Goal: Transaction & Acquisition: Purchase product/service

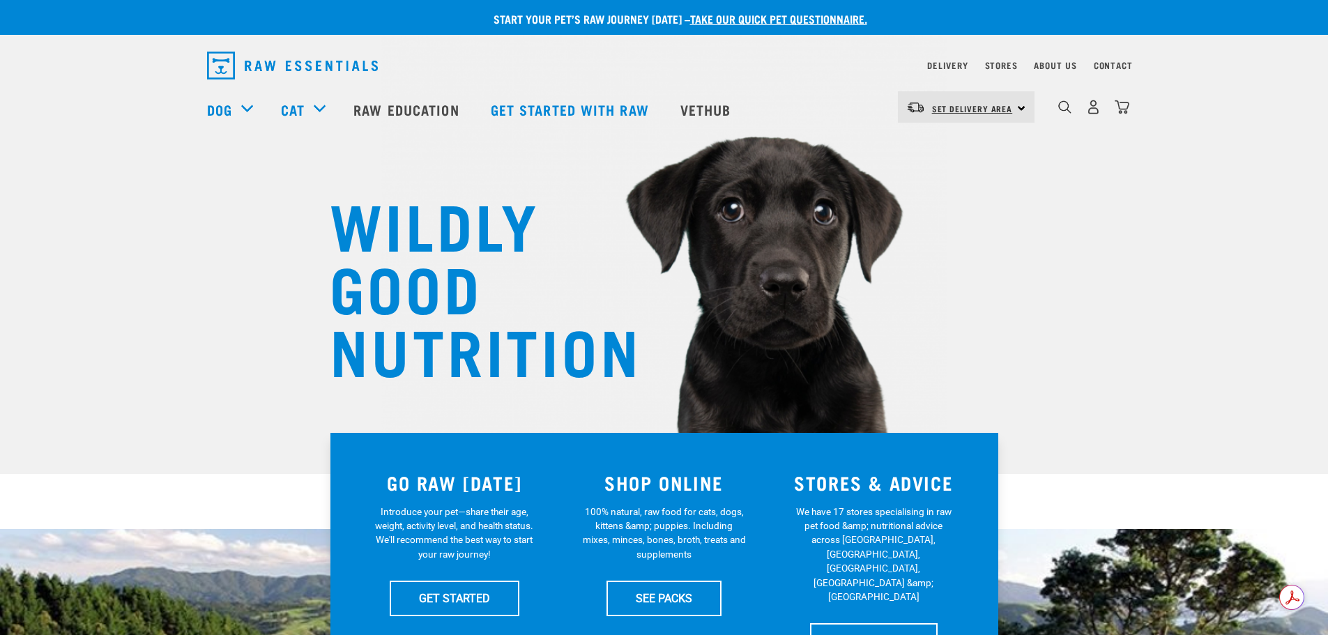
click at [1005, 111] on span "Set Delivery Area" at bounding box center [972, 108] width 81 height 5
click at [989, 126] on div "North Island South Island" at bounding box center [965, 162] width 134 height 73
click at [982, 106] on span "Set Delivery Area" at bounding box center [972, 108] width 81 height 5
click at [957, 136] on link "[GEOGRAPHIC_DATA]" at bounding box center [965, 146] width 134 height 31
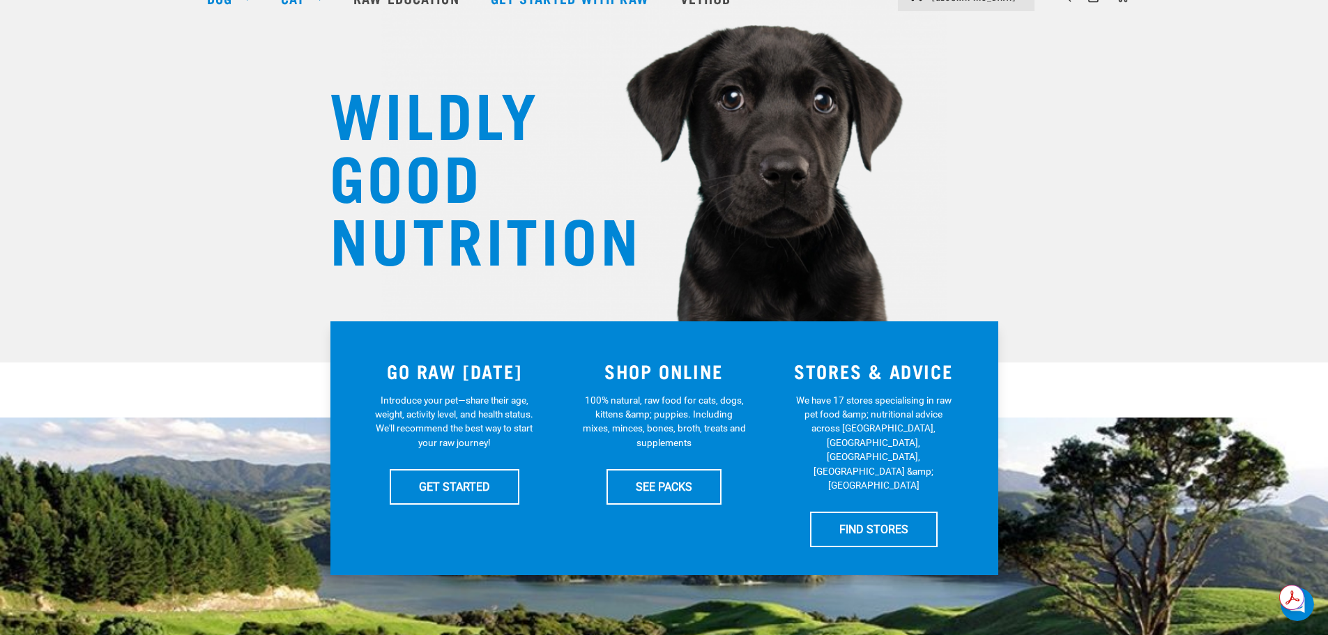
scroll to position [139, 0]
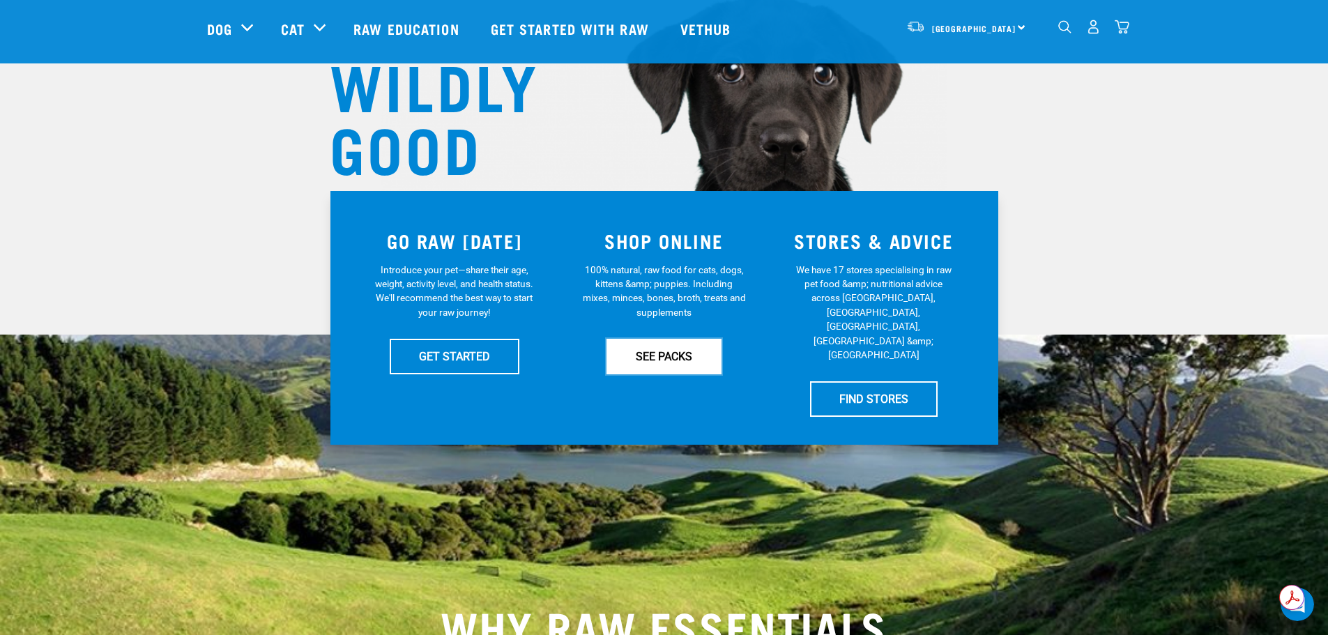
click at [644, 349] on link "SEE PACKS" at bounding box center [664, 356] width 115 height 35
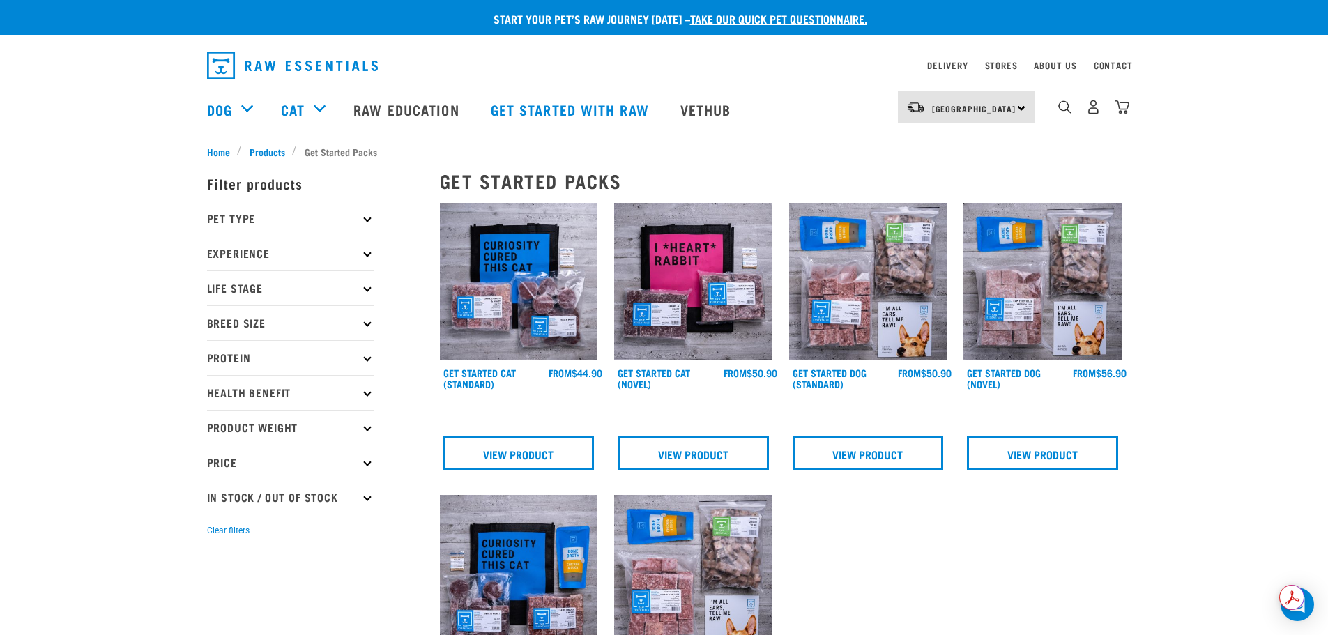
click at [855, 530] on div "FROM" at bounding box center [781, 517] width 699 height 645
click at [271, 153] on div "× Filter products Pet Type Dog Cat Experience New Raw Feeder Experienced Raw Fe…" at bounding box center [315, 598] width 233 height 895
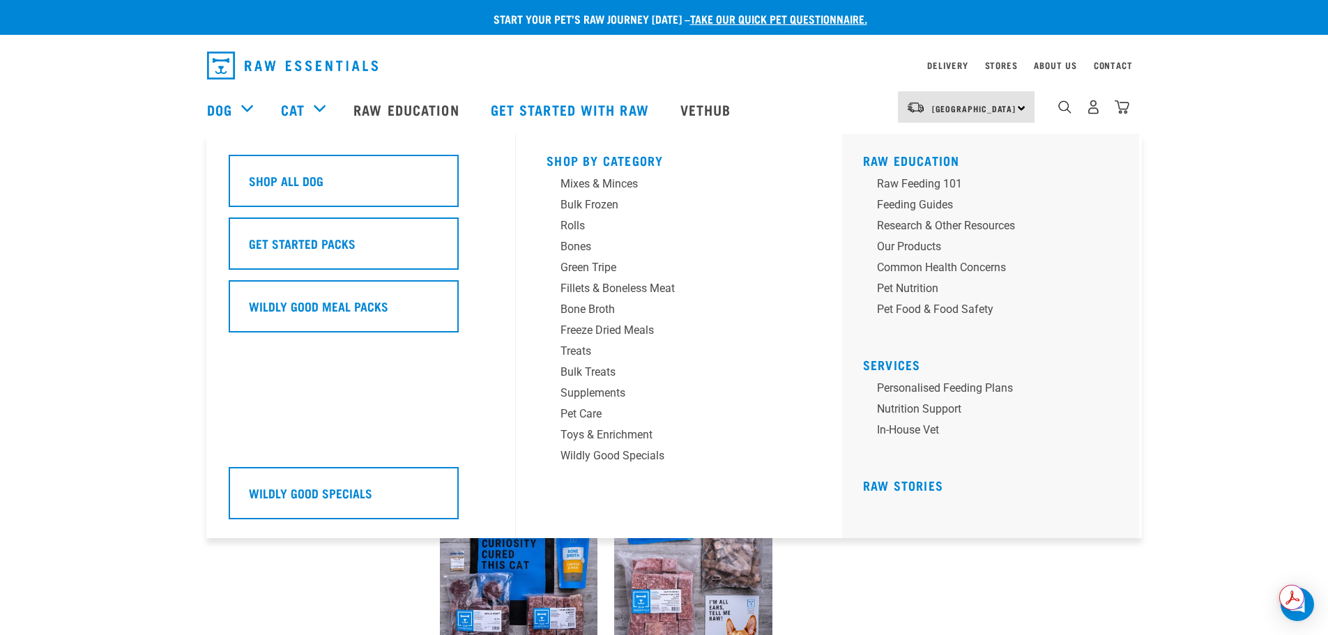
click at [240, 104] on div "Dog" at bounding box center [237, 110] width 60 height 56
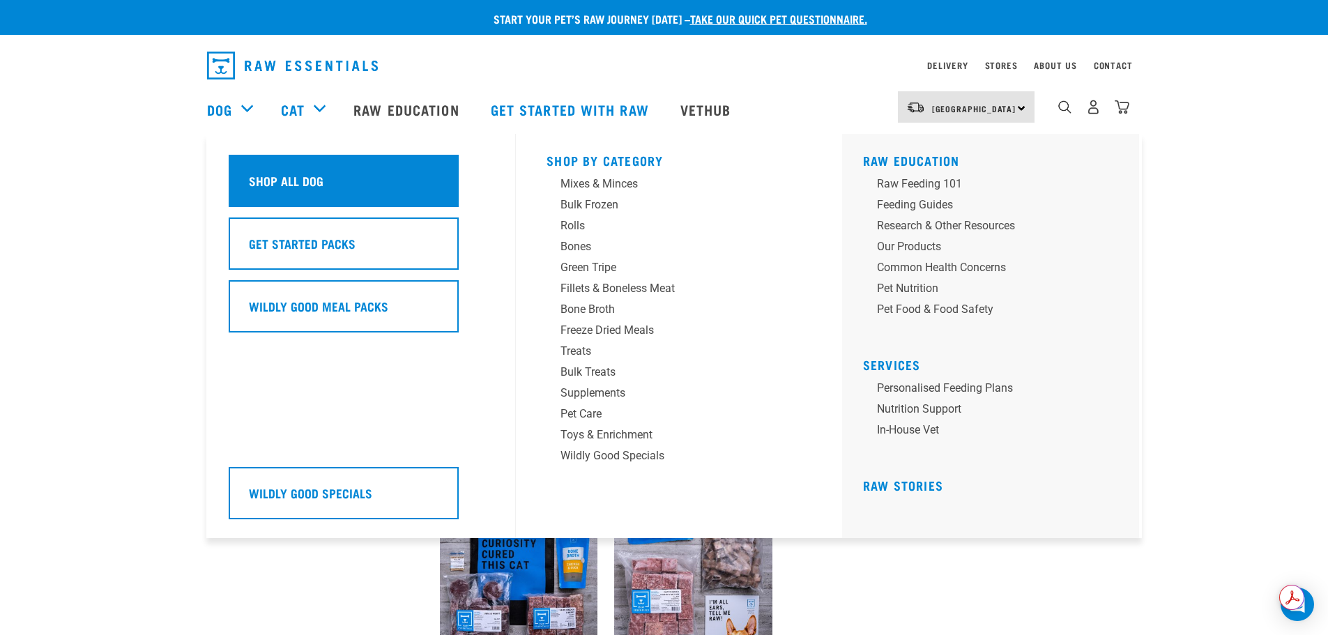
click at [291, 187] on h5 "Shop All Dog" at bounding box center [286, 181] width 75 height 18
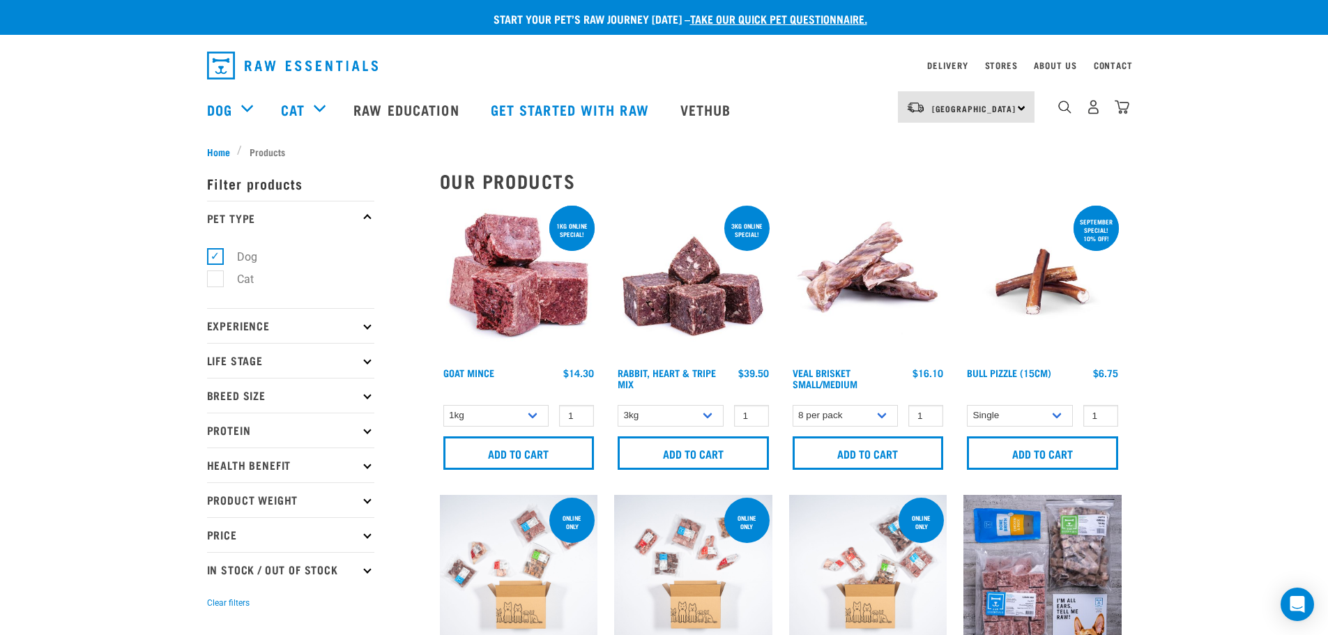
click at [364, 329] on p "Experience" at bounding box center [290, 325] width 167 height 35
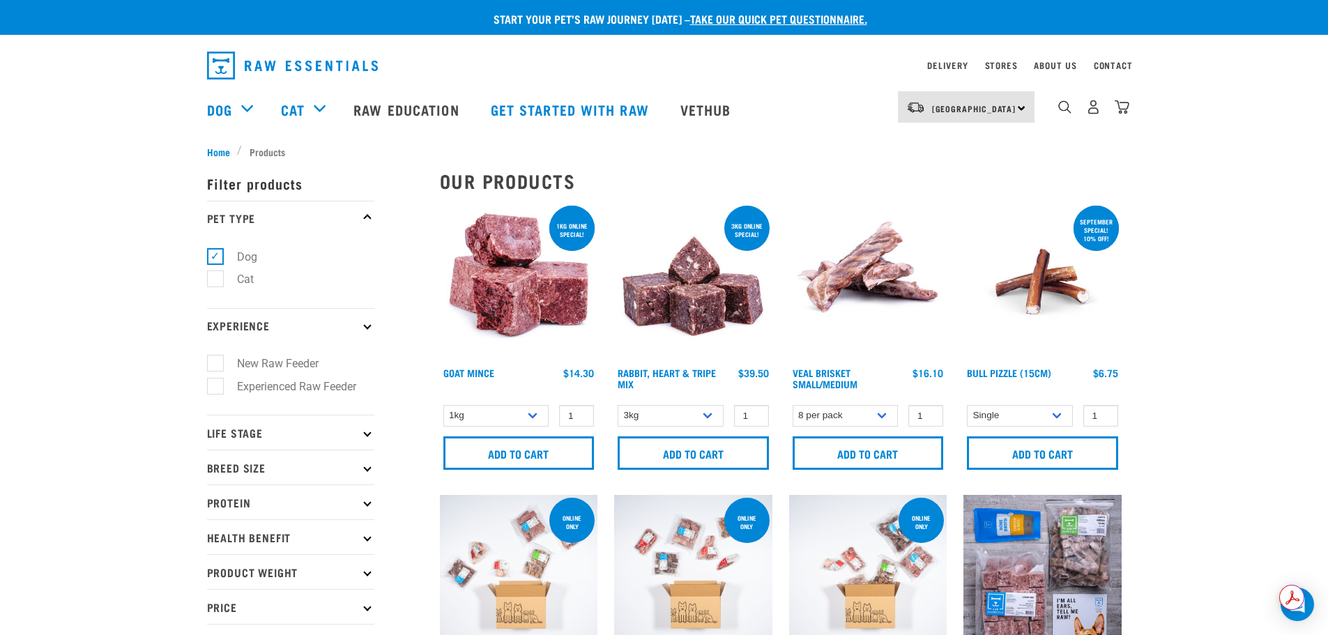
click at [215, 387] on label "Experienced Raw Feeder" at bounding box center [288, 386] width 147 height 17
click at [214, 387] on input "Experienced Raw Feeder" at bounding box center [211, 383] width 9 height 9
checkbox input "true"
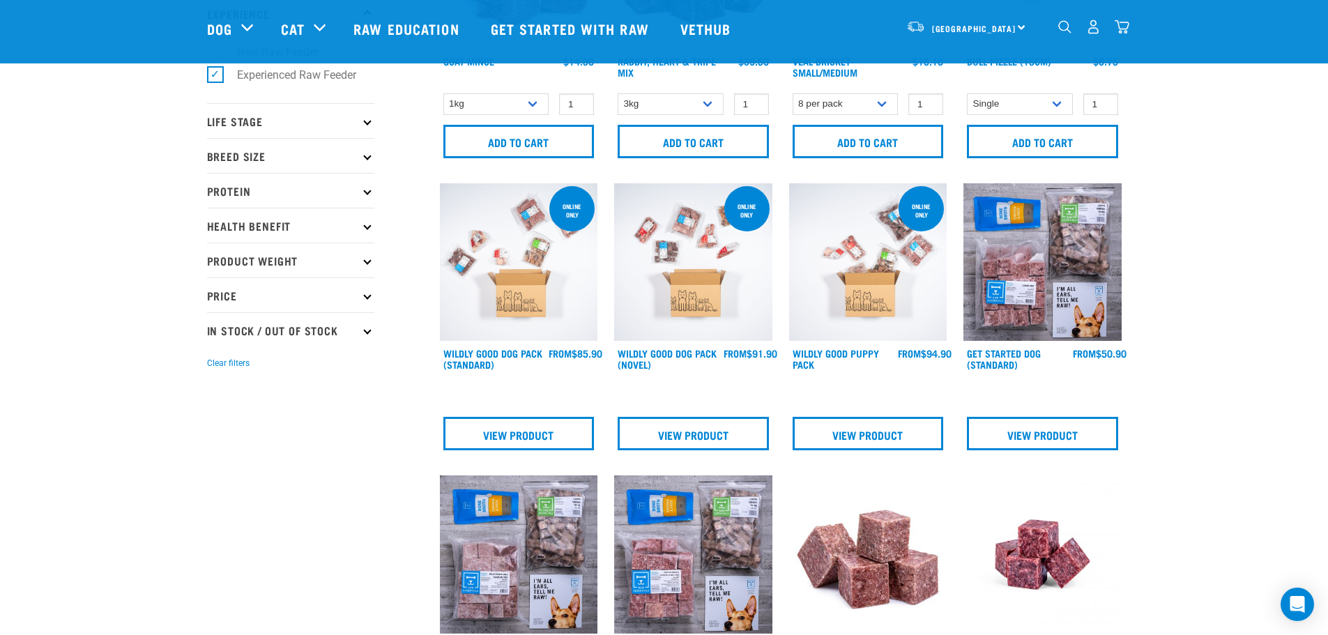
scroll to position [139, 0]
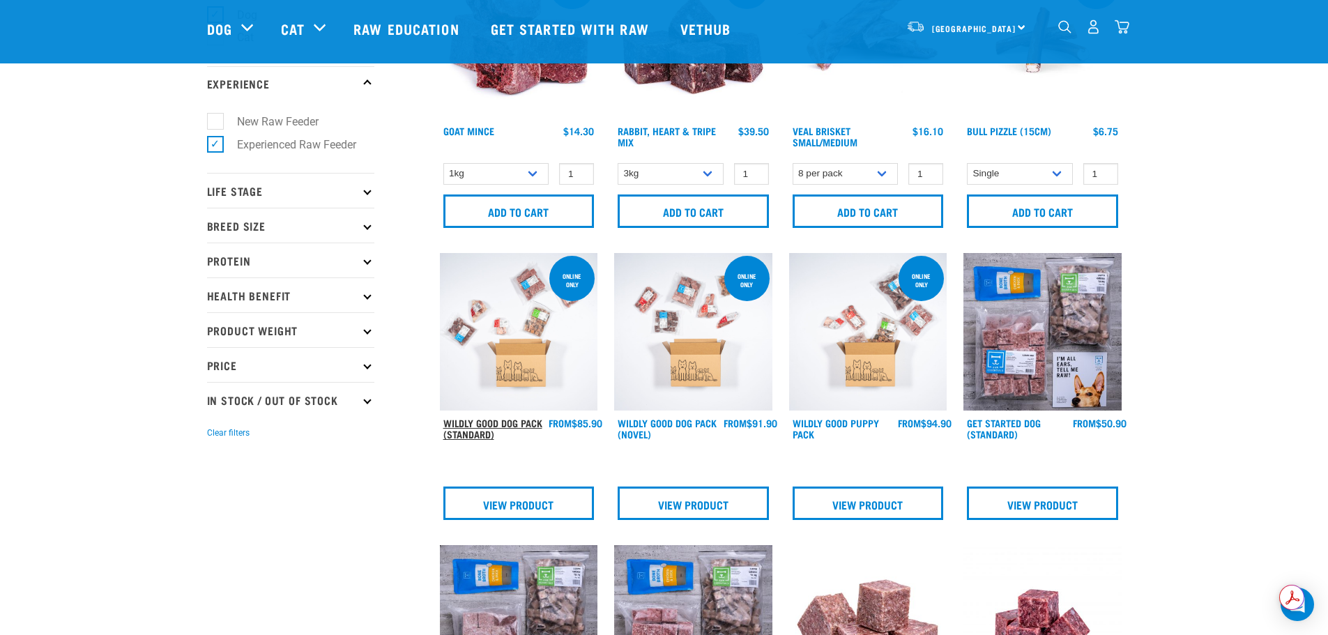
click at [527, 428] on link "Wildly Good Dog Pack (Standard)" at bounding box center [492, 428] width 99 height 16
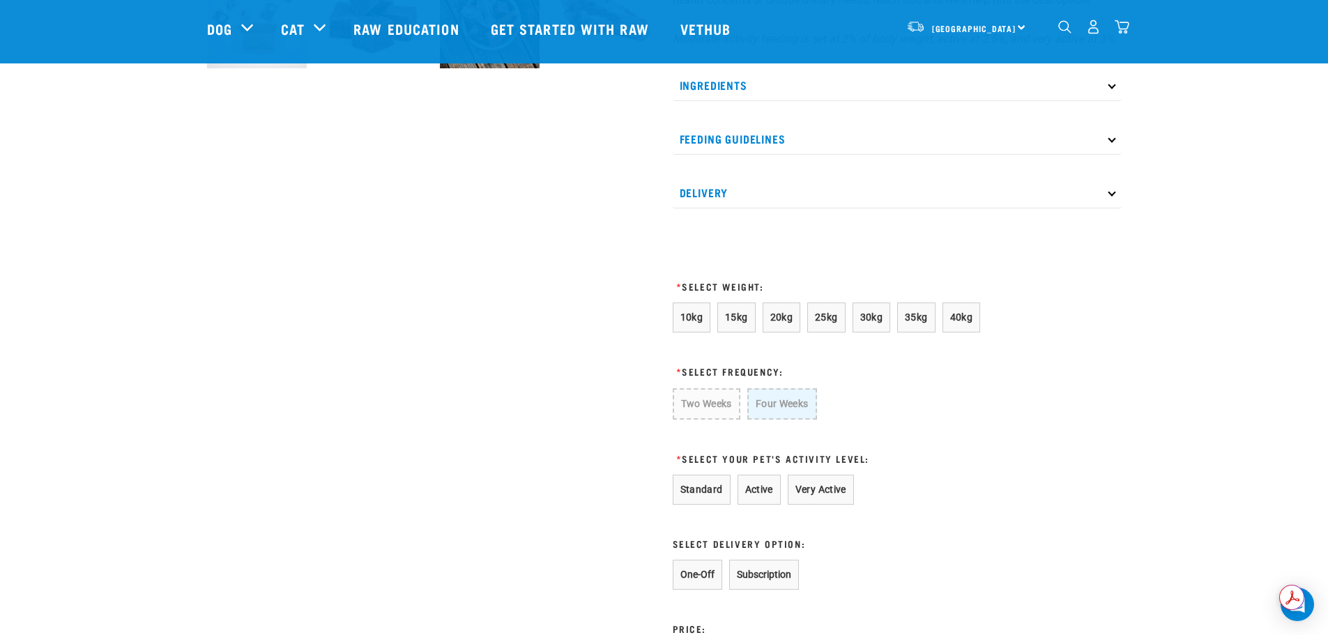
scroll to position [628, 0]
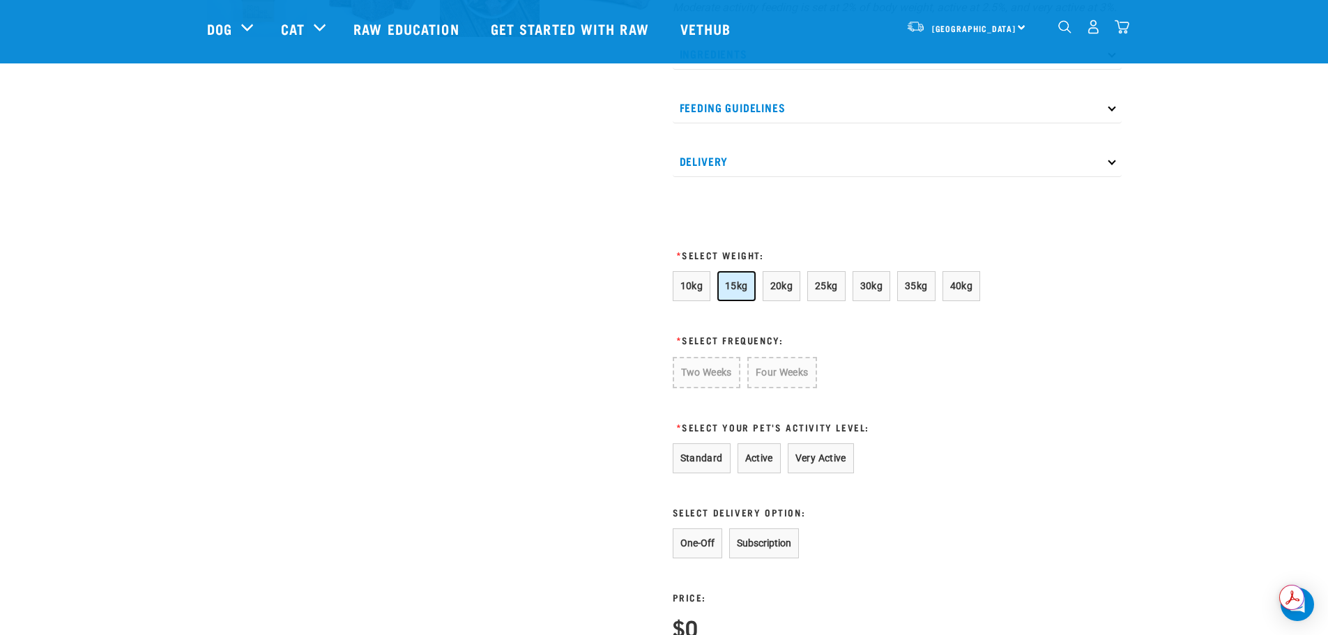
click at [736, 291] on span "15kg" at bounding box center [736, 285] width 23 height 11
click at [729, 382] on button "Two Weeks" at bounding box center [706, 372] width 66 height 30
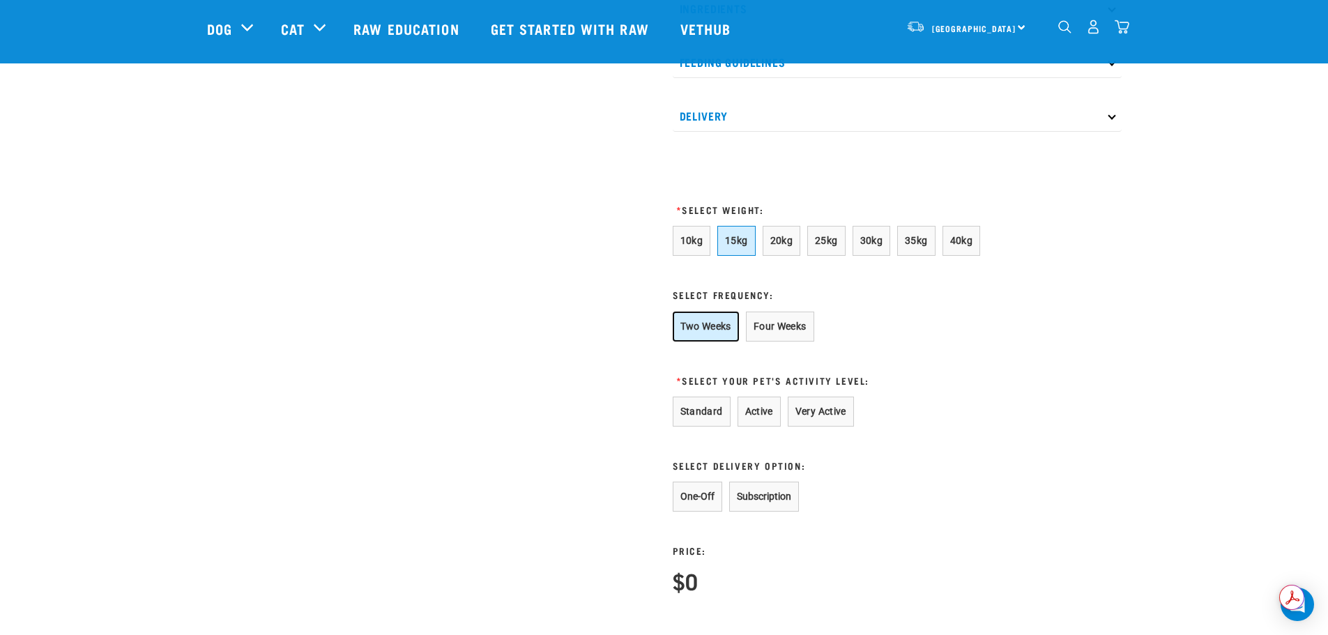
scroll to position [697, 0]
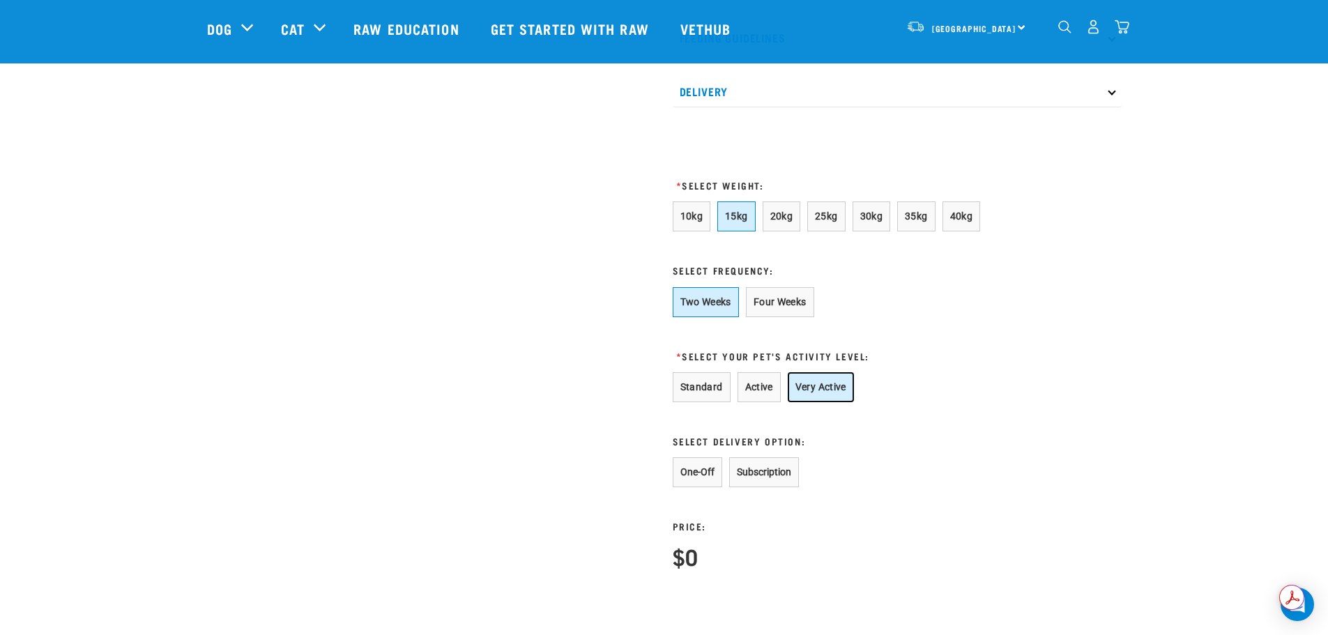
click at [819, 402] on button "Very Active" at bounding box center [821, 387] width 66 height 30
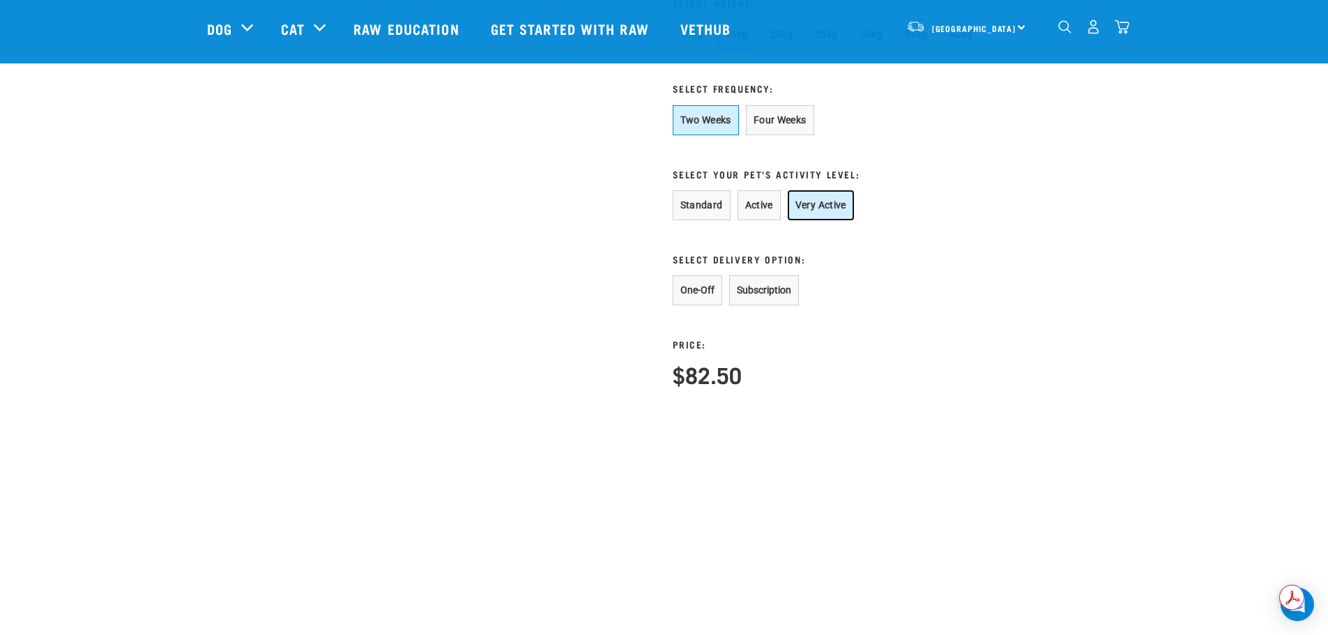
scroll to position [907, 0]
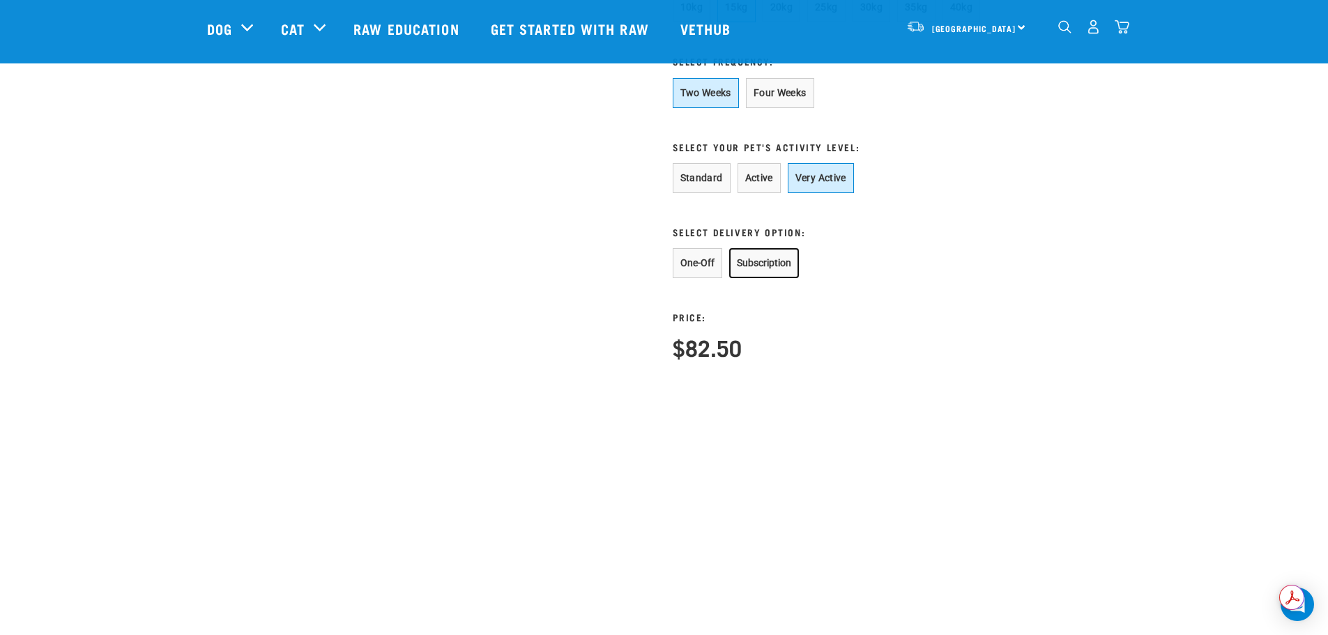
click at [754, 278] on button "Subscription" at bounding box center [764, 263] width 70 height 30
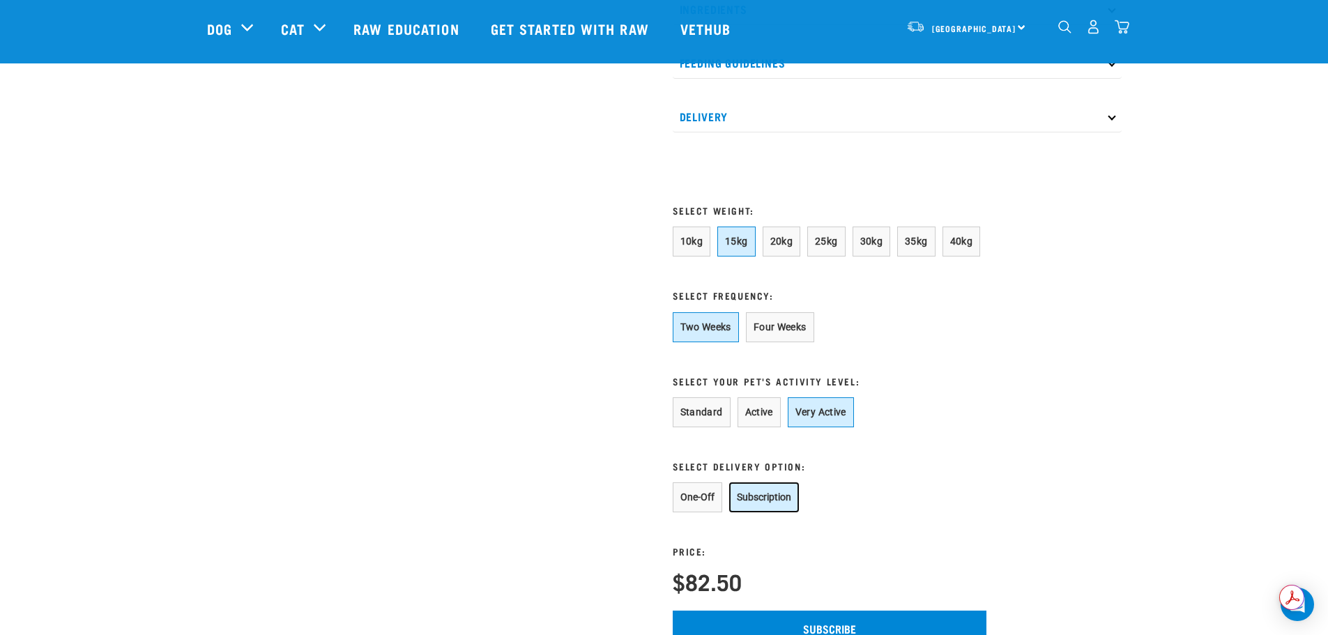
scroll to position [697, 0]
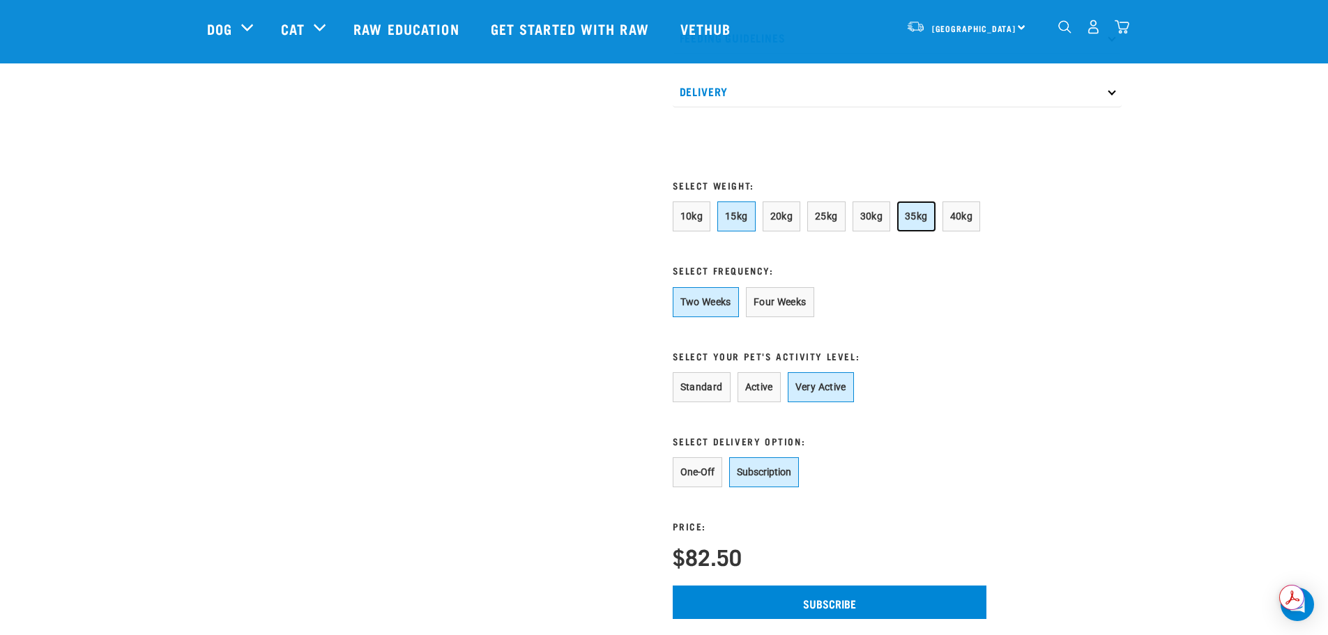
click at [916, 232] on button "35kg" at bounding box center [916, 217] width 38 height 30
